Goal: Task Accomplishment & Management: Use online tool/utility

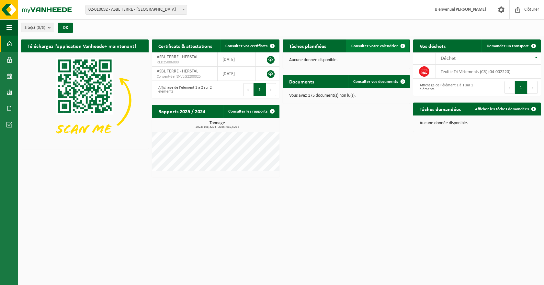
click at [363, 47] on span "Consulter votre calendrier" at bounding box center [374, 46] width 47 height 4
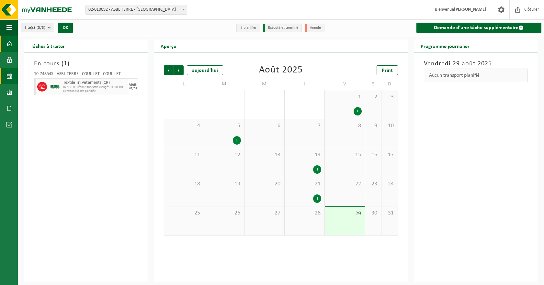
click at [11, 42] on span at bounding box center [9, 44] width 6 height 16
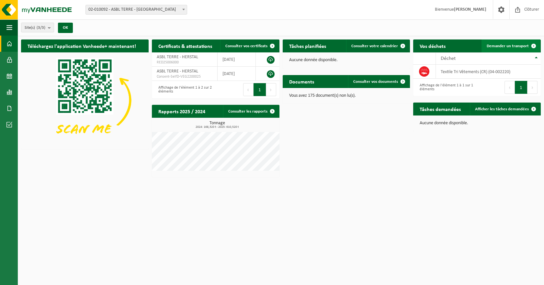
click at [499, 44] on span "Demander un transport" at bounding box center [507, 46] width 42 height 4
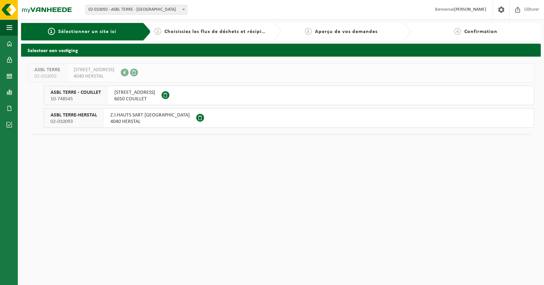
click at [125, 115] on span "Z.I.HAUTS SART 4ÈME AVENUE" at bounding box center [149, 115] width 79 height 6
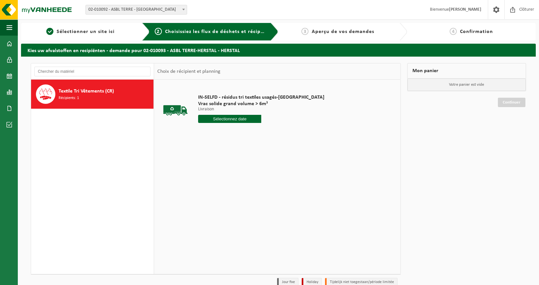
click at [218, 118] on input "text" at bounding box center [229, 119] width 63 height 8
click at [271, 133] on icon at bounding box center [272, 133] width 2 height 3
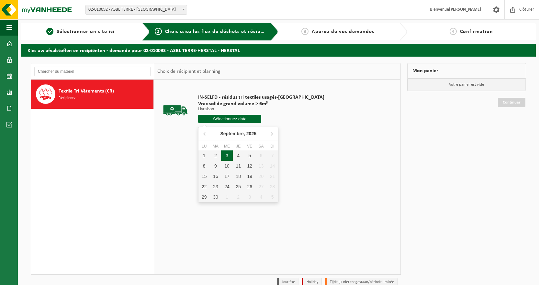
click at [226, 155] on div "3" at bounding box center [226, 155] width 11 height 10
type input "à partir de 2025-09-03"
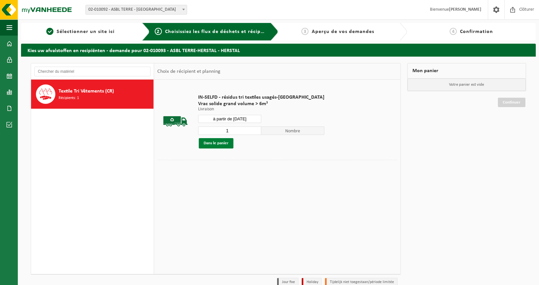
click at [223, 143] on button "Dans le panier" at bounding box center [216, 143] width 35 height 10
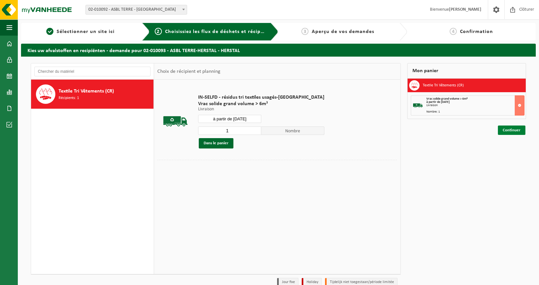
click at [520, 130] on link "Continuer" at bounding box center [512, 130] width 28 height 9
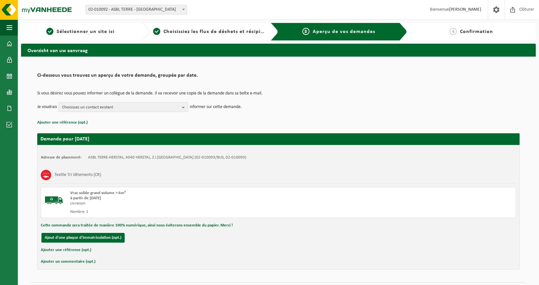
scroll to position [17, 0]
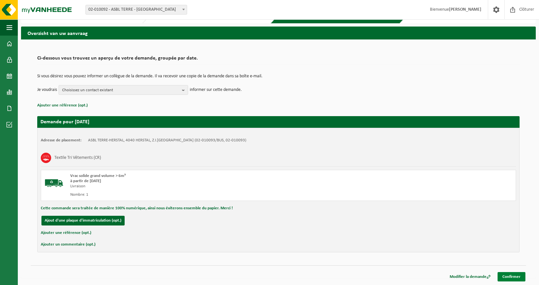
click at [512, 277] on link "Confirmer" at bounding box center [511, 276] width 28 height 9
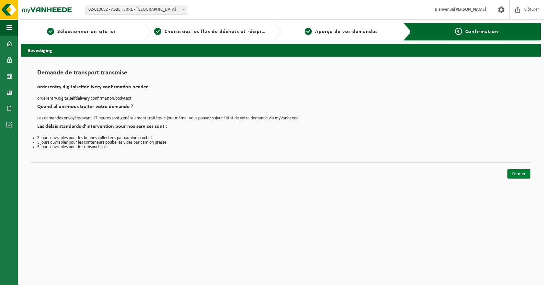
click at [520, 173] on link "Fermer" at bounding box center [518, 173] width 23 height 9
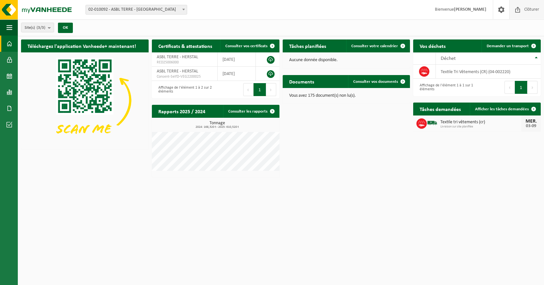
click at [527, 8] on span "Clôturer" at bounding box center [531, 9] width 18 height 19
